Goal: Task Accomplishment & Management: Complete application form

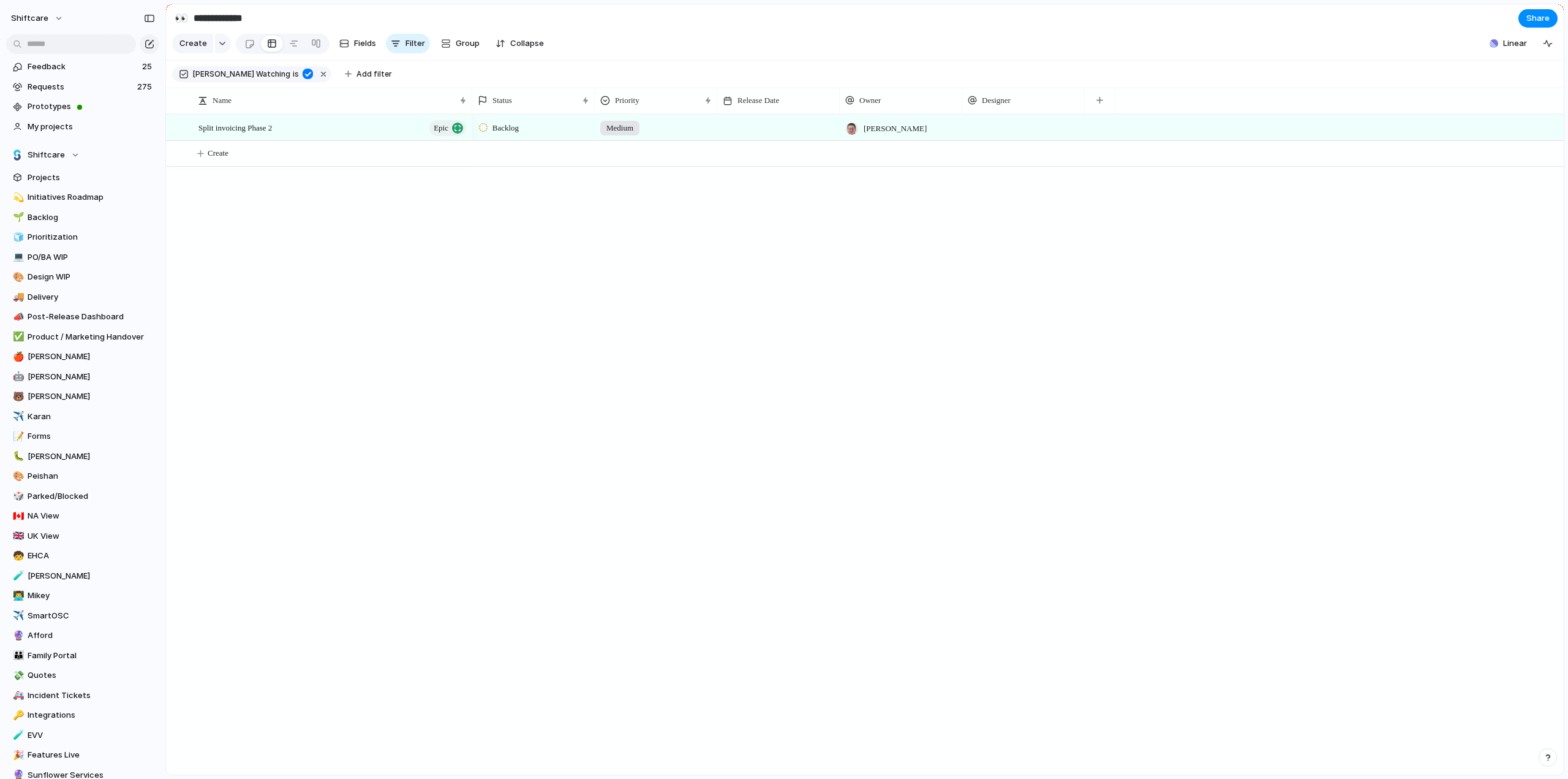
scroll to position [304, 0]
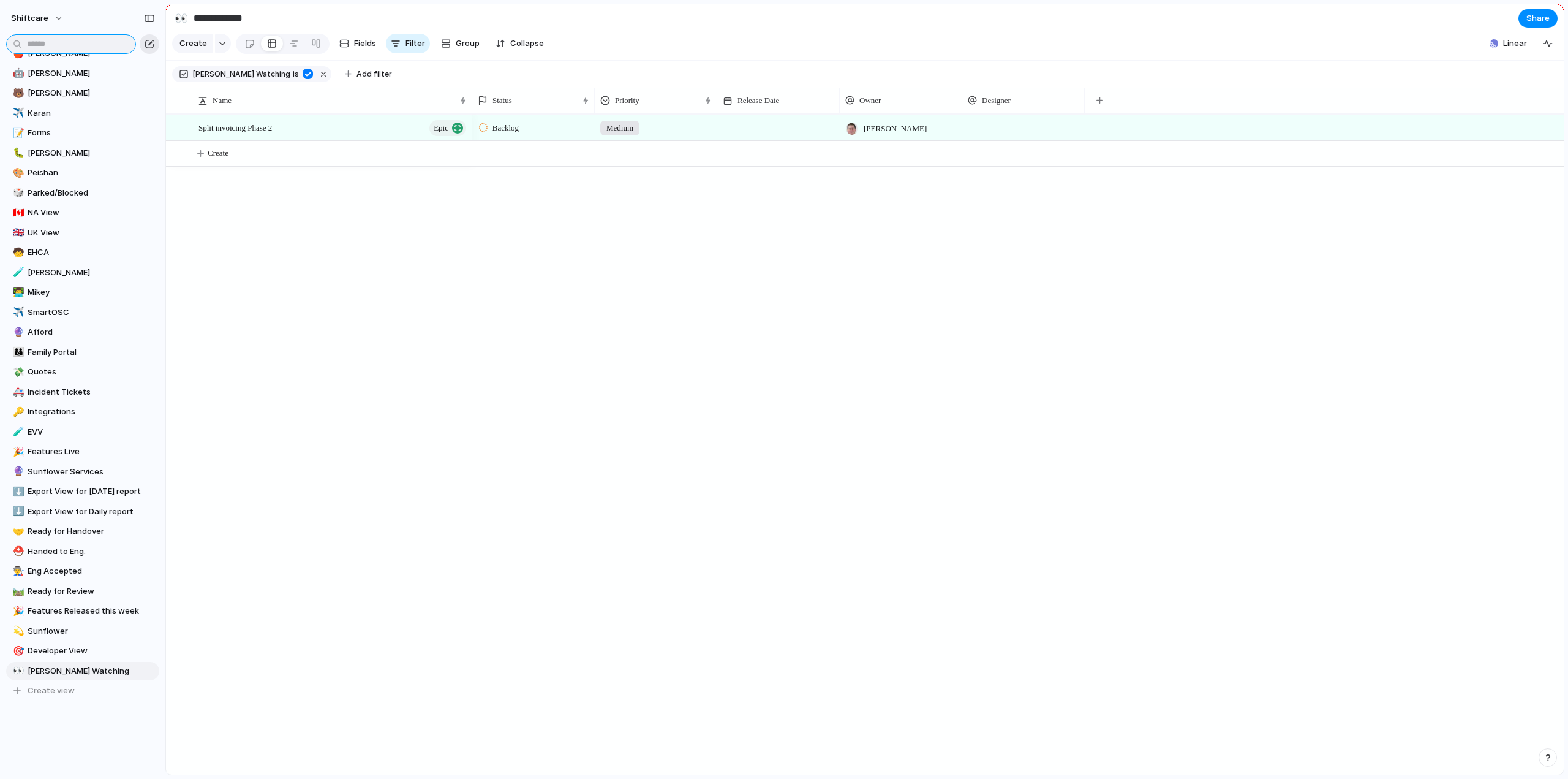
drag, startPoint x: 71, startPoint y: 46, endPoint x: 149, endPoint y: 43, distance: 78.1
click at [71, 46] on input "text" at bounding box center [71, 44] width 130 height 20
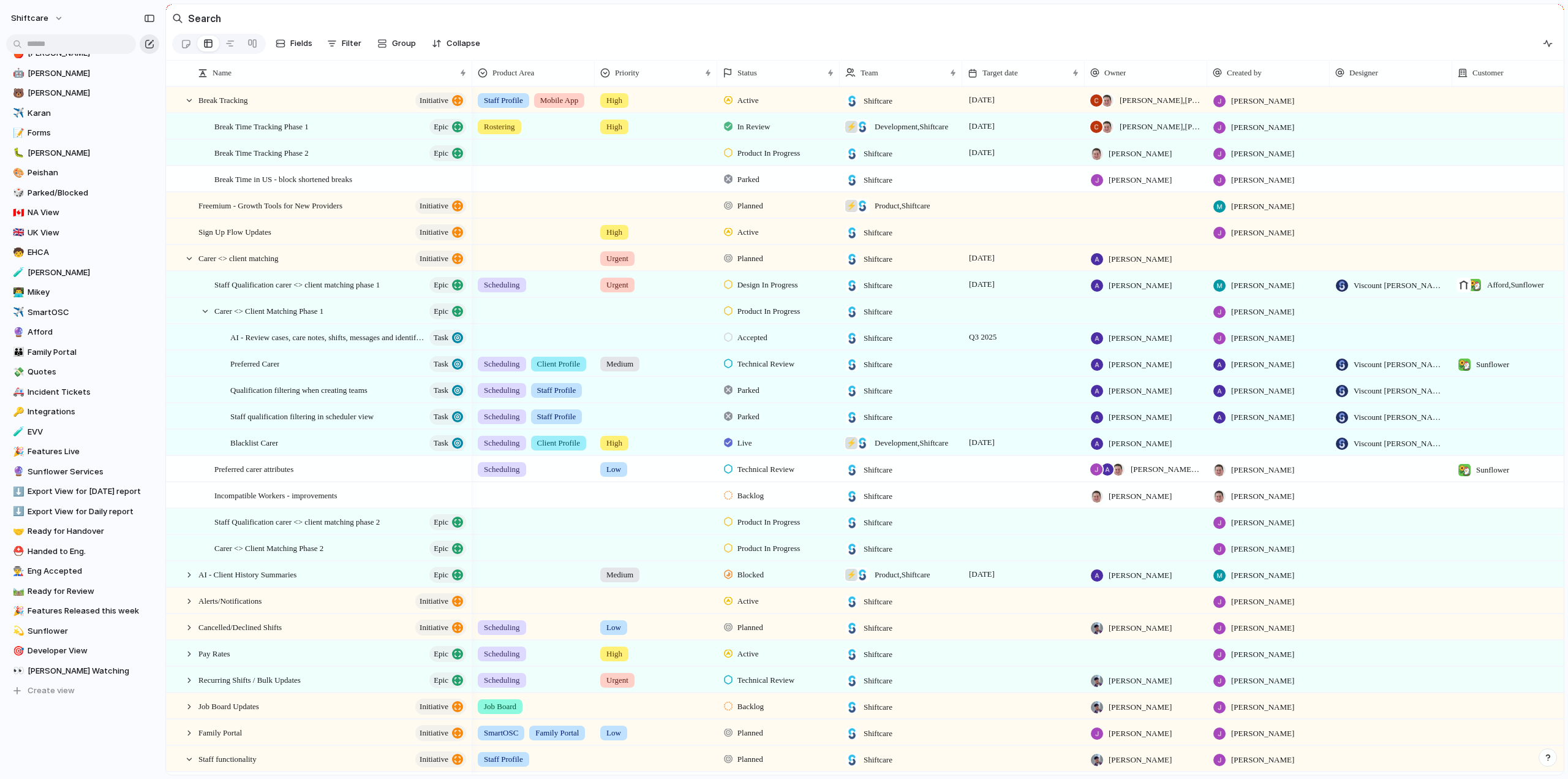
click at [149, 43] on div "button" at bounding box center [149, 44] width 10 height 10
click at [72, 43] on input "text" at bounding box center [71, 44] width 130 height 20
click at [59, 667] on span "[PERSON_NAME] Watching" at bounding box center [92, 670] width 128 height 12
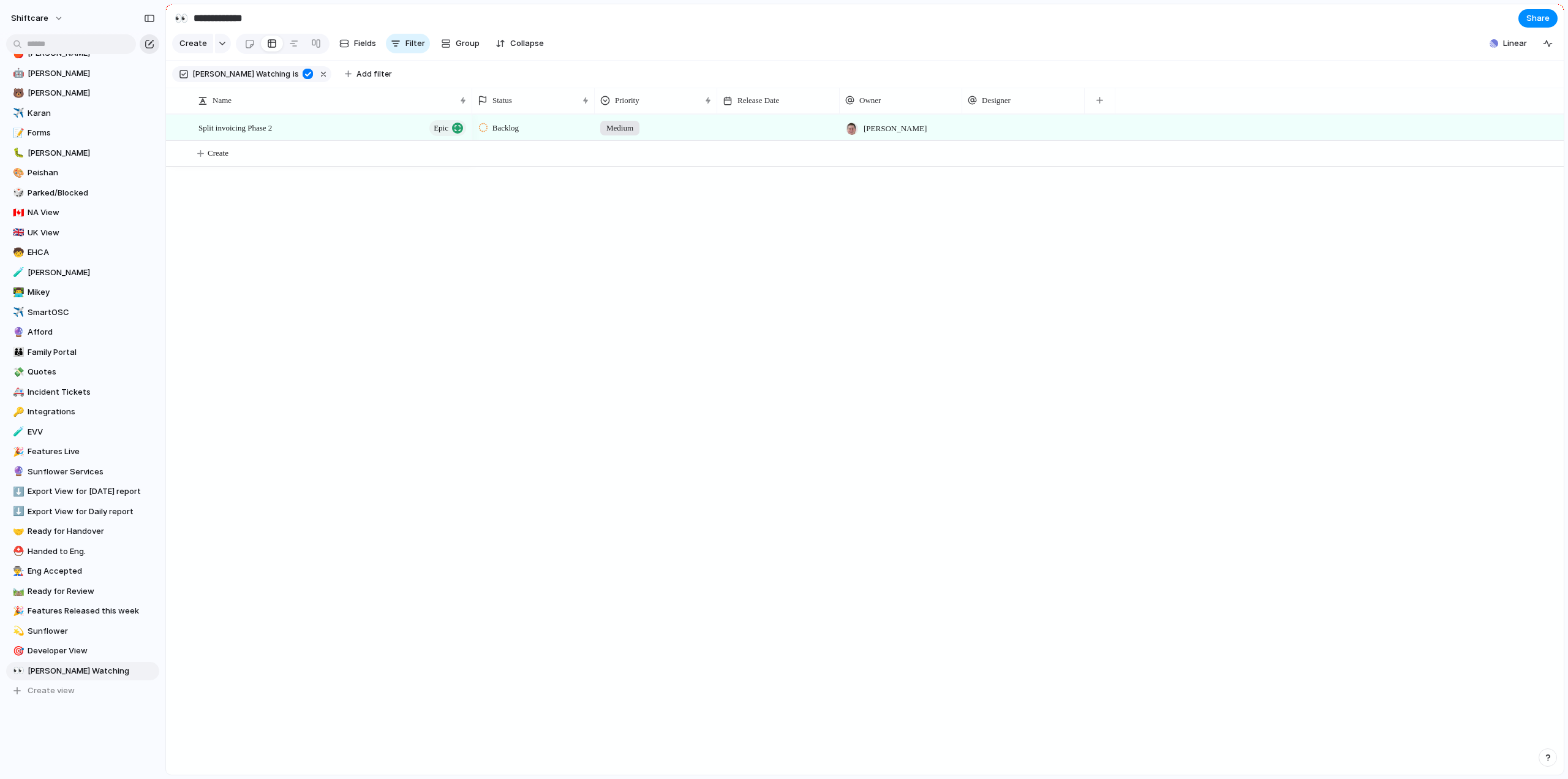
click at [154, 46] on button "button" at bounding box center [149, 44] width 20 height 20
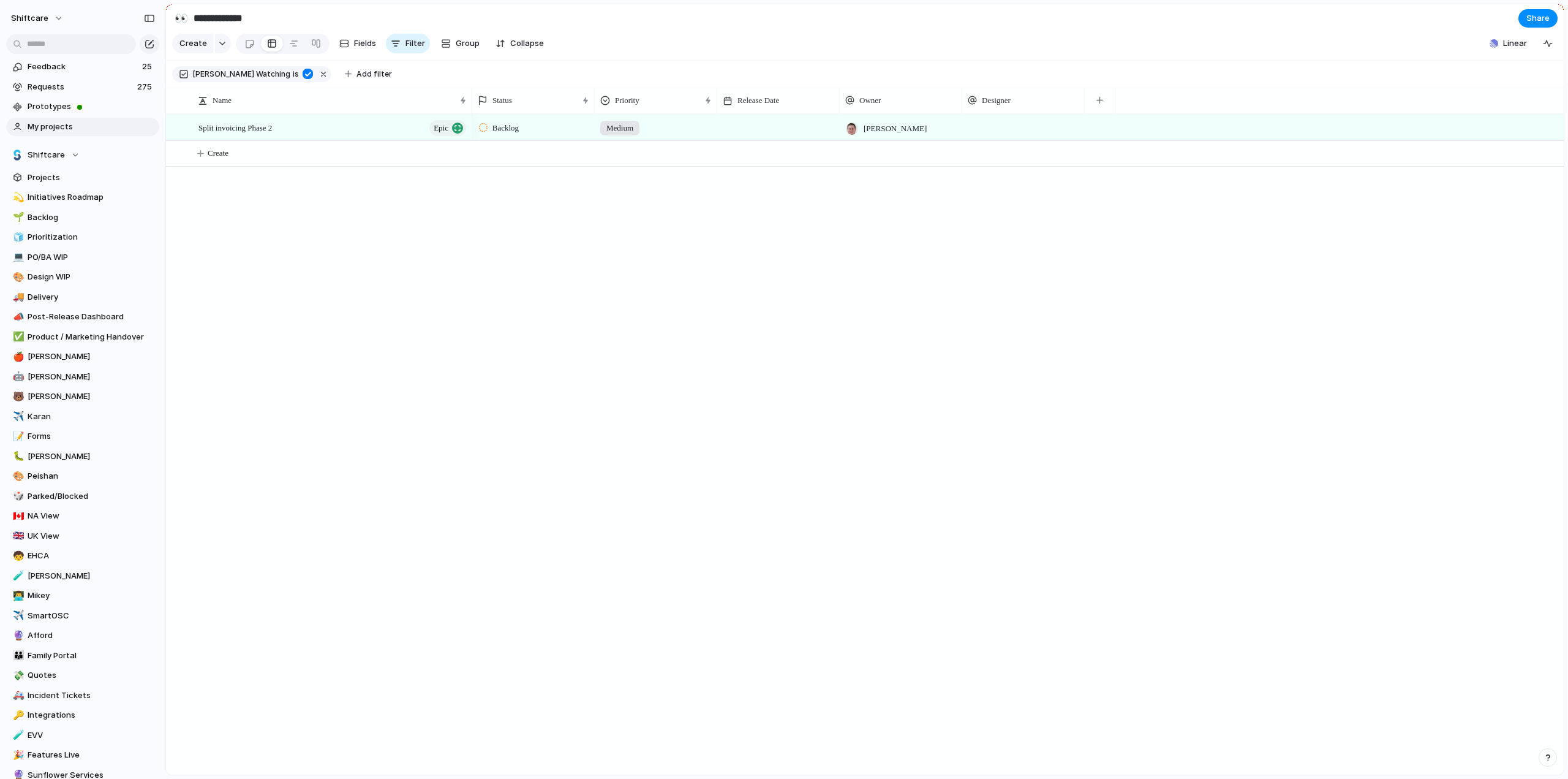
click at [48, 128] on span "My projects" at bounding box center [92, 126] width 128 height 12
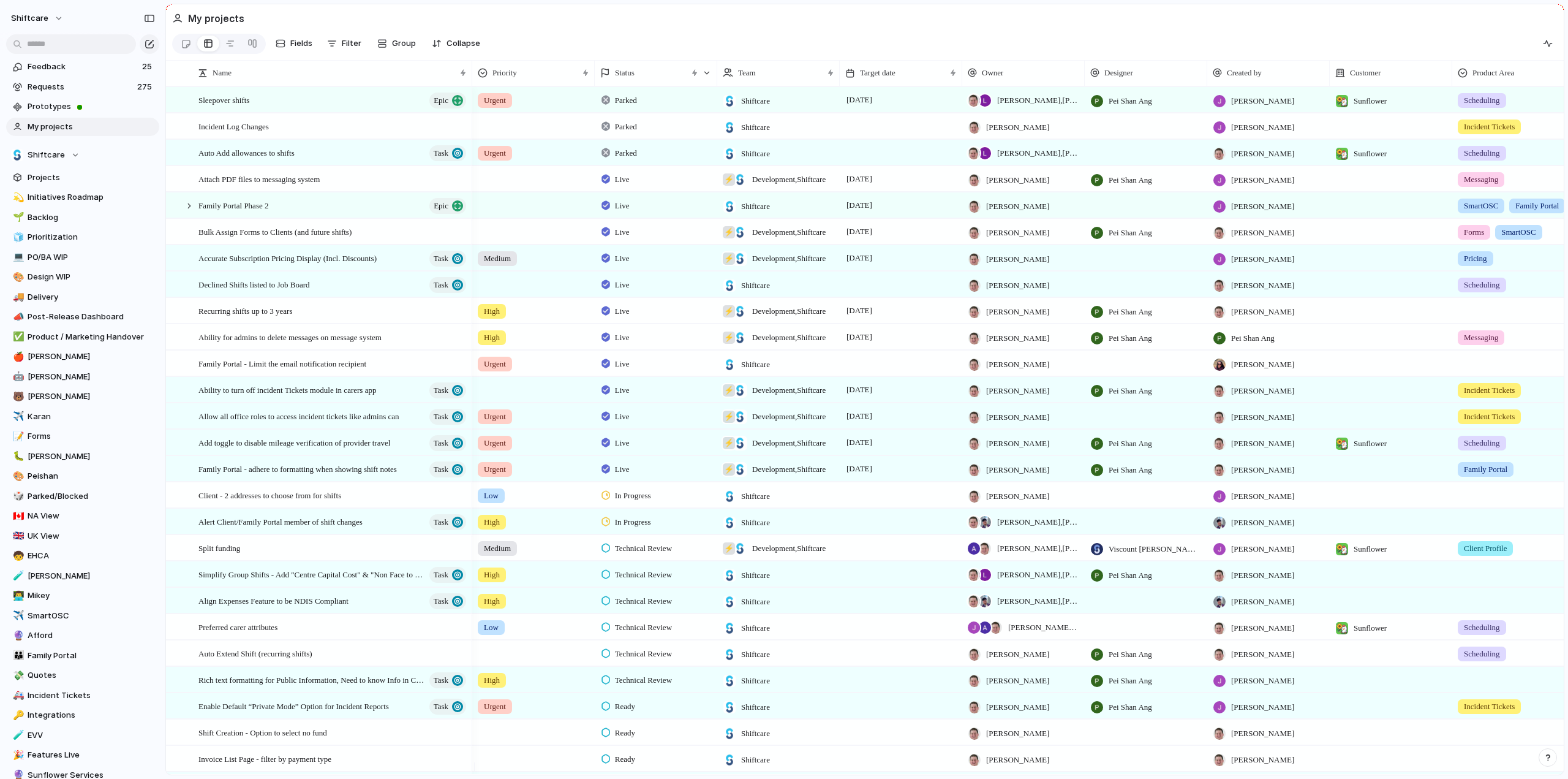
click at [43, 128] on span "My projects" at bounding box center [92, 126] width 128 height 12
click at [147, 42] on div "button" at bounding box center [149, 44] width 10 height 10
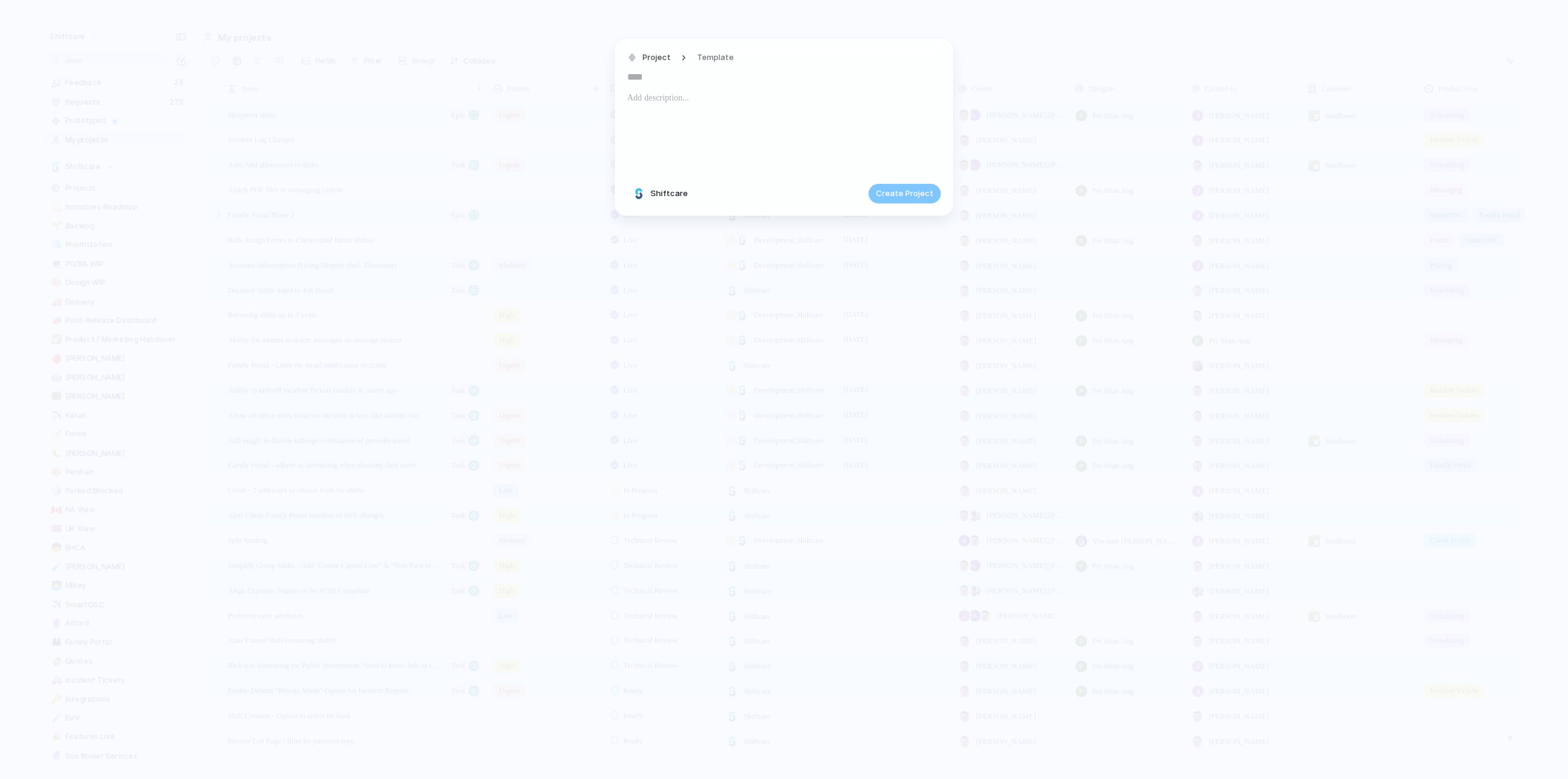
click at [721, 101] on p at bounding box center [784, 98] width 314 height 14
click at [686, 83] on input "text" at bounding box center [784, 77] width 314 height 20
type input "**********"
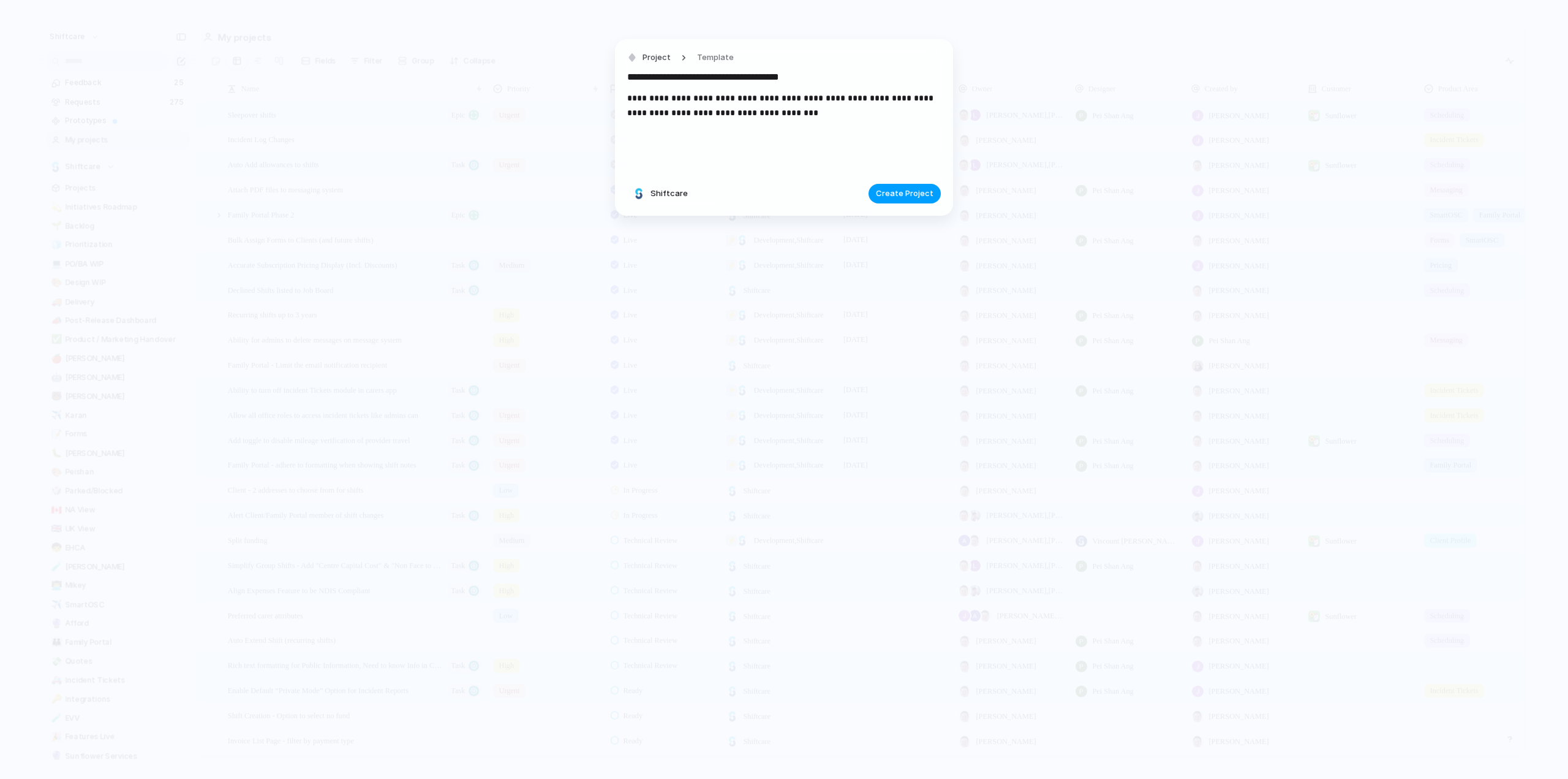
click at [900, 194] on span "Create Project" at bounding box center [905, 193] width 58 height 12
